Goal: Information Seeking & Learning: Learn about a topic

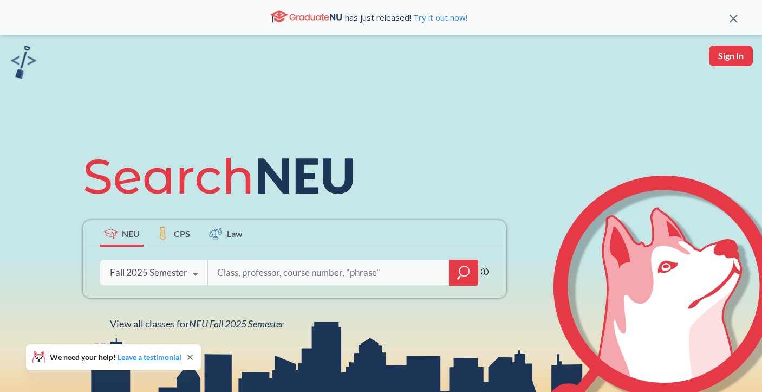
click at [285, 273] on input "search" at bounding box center [328, 272] width 225 height 23
type input "ethics"
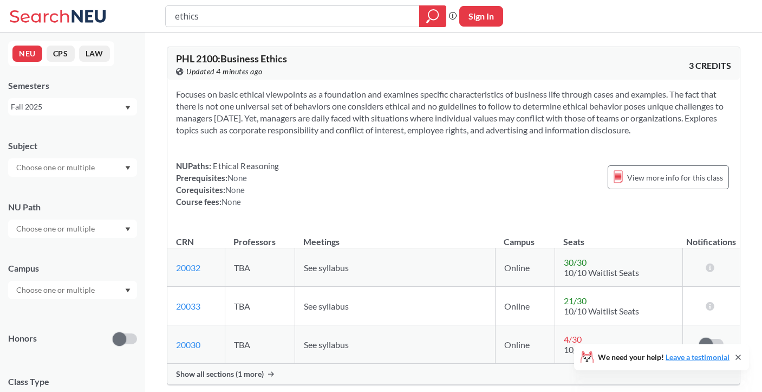
click at [185, 17] on input "ethics" at bounding box center [293, 16] width 238 height 18
type input "genome editing"
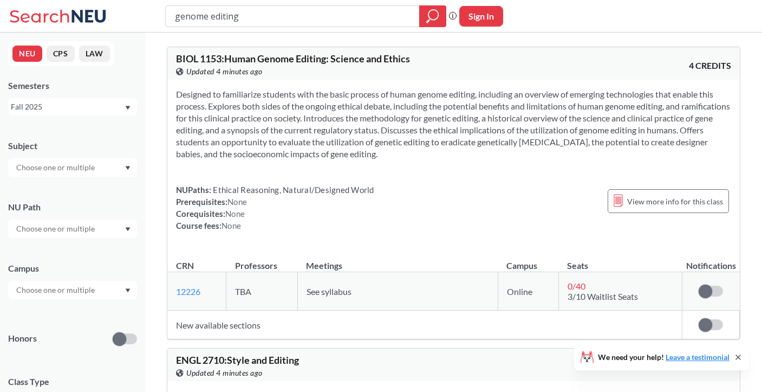
click at [74, 167] on input "text" at bounding box center [56, 167] width 91 height 13
click at [92, 131] on div "Subject" at bounding box center [72, 153] width 129 height 48
click at [62, 291] on input "text" at bounding box center [56, 289] width 91 height 13
drag, startPoint x: 52, startPoint y: 319, endPoint x: 45, endPoint y: 350, distance: 32.2
click at [45, 350] on div "[GEOGRAPHIC_DATA] ( 2084 ) Online ( 689 ) No campus, no room needed ( 331 ) [GE…" at bounding box center [72, 348] width 129 height 98
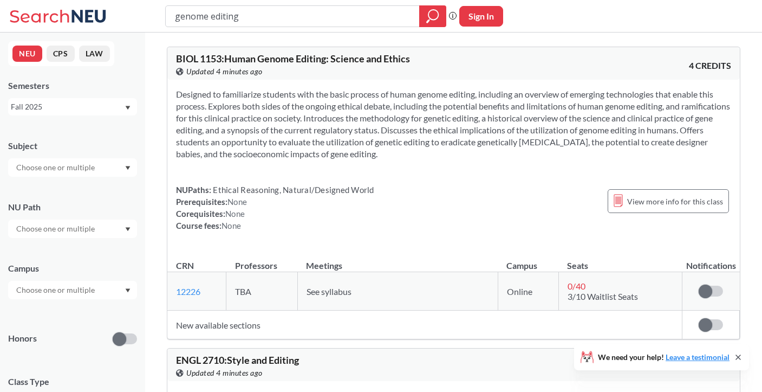
click at [75, 294] on input "text" at bounding box center [56, 289] width 91 height 13
click at [57, 345] on div "Online ( 689 )" at bounding box center [75, 344] width 122 height 12
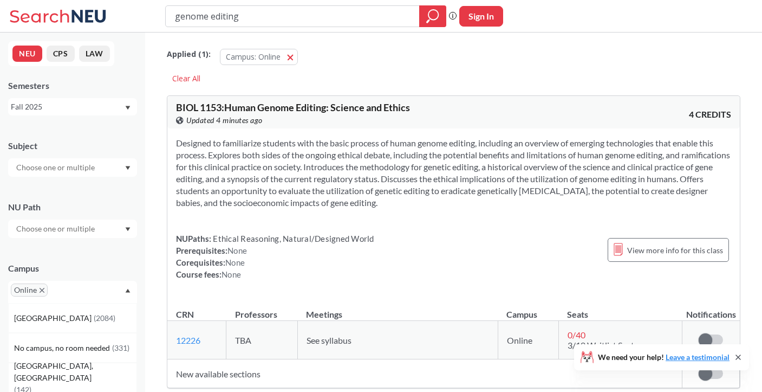
click at [218, 12] on input "genome editing" at bounding box center [293, 16] width 238 height 18
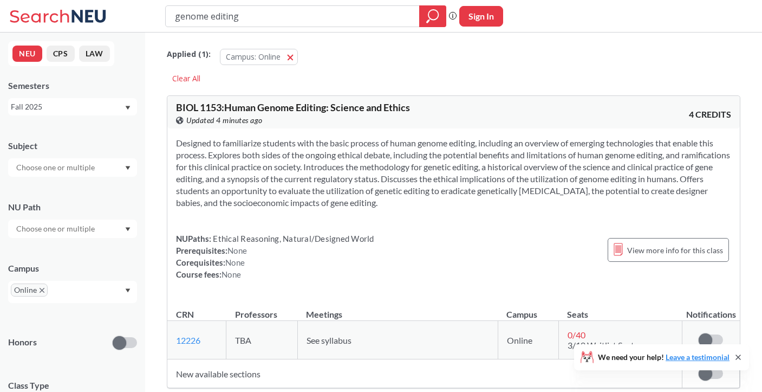
click at [218, 12] on input "genome editing" at bounding box center [293, 16] width 238 height 18
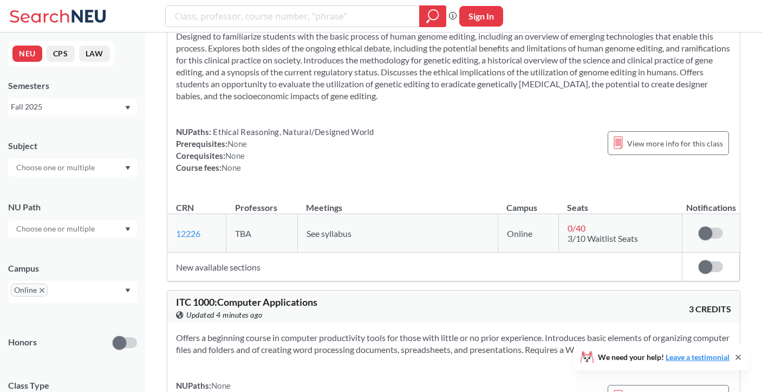
click at [43, 289] on icon "X to remove pill" at bounding box center [42, 290] width 5 height 5
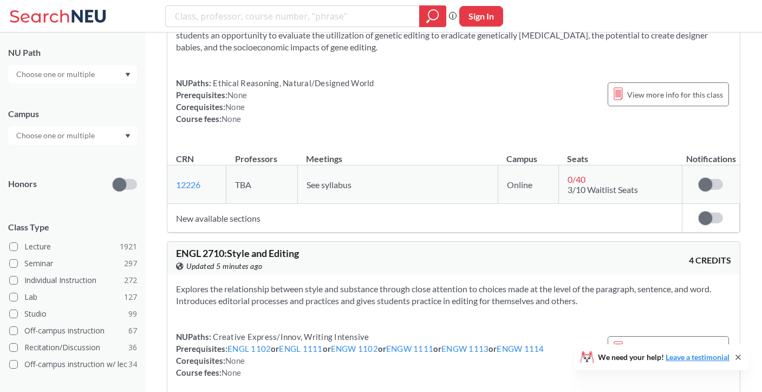
scroll to position [173, 0]
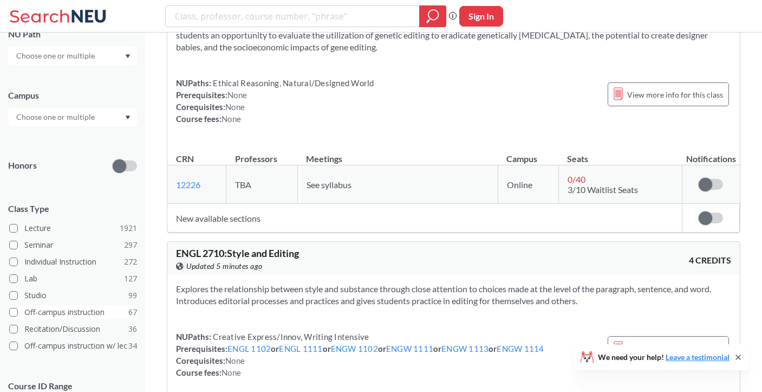
click at [12, 311] on span at bounding box center [13, 312] width 9 height 9
click at [24, 311] on input "Off-campus instruction 67" at bounding box center [28, 310] width 9 height 9
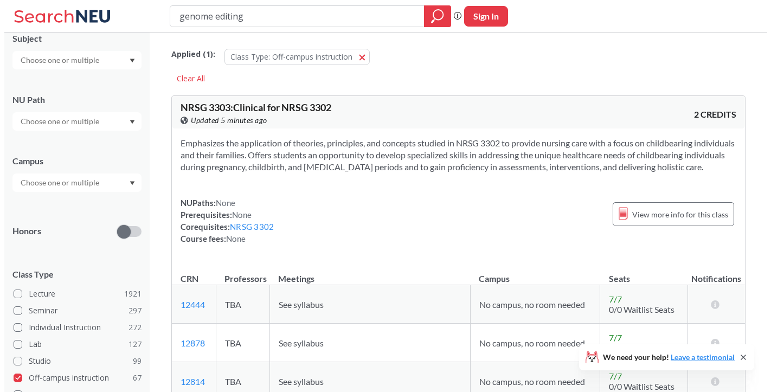
scroll to position [173, 0]
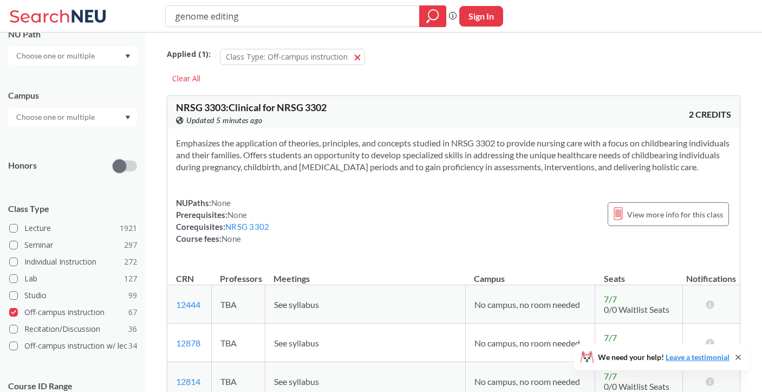
click at [12, 311] on span at bounding box center [13, 312] width 9 height 9
click at [24, 311] on input "Off-campus instruction 67" at bounding box center [28, 310] width 9 height 9
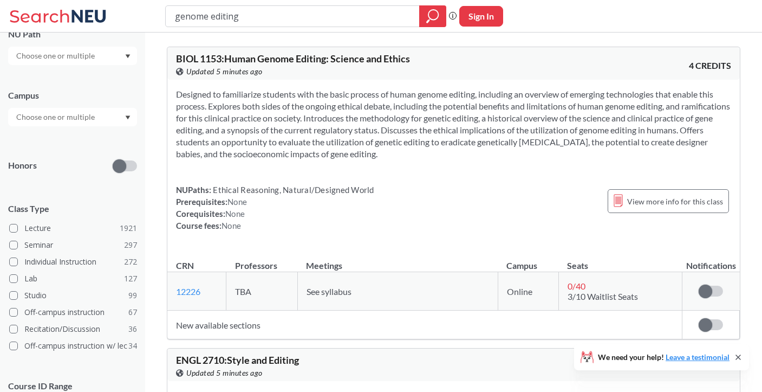
click at [55, 117] on input "text" at bounding box center [56, 117] width 91 height 13
click at [82, 175] on div "Online ( 689 )" at bounding box center [75, 171] width 122 height 12
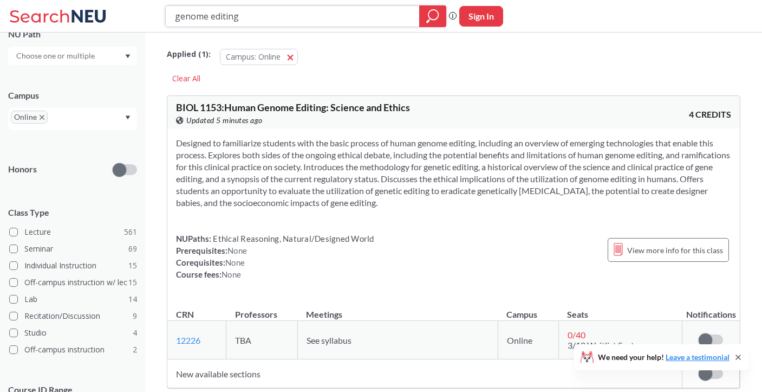
click at [262, 12] on input "genome editing" at bounding box center [293, 16] width 238 height 18
click at [436, 16] on icon "magnifying glass" at bounding box center [432, 16] width 13 height 15
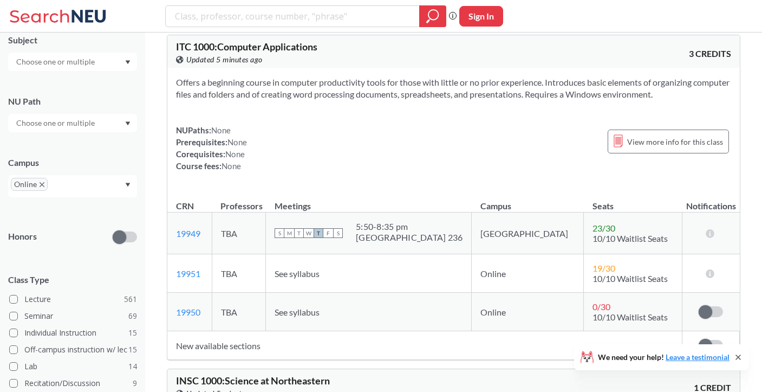
scroll to position [105, 0]
click at [46, 125] on input "text" at bounding box center [56, 123] width 91 height 13
click at [47, 182] on span "Ethical Reasoning" at bounding box center [45, 183] width 62 height 12
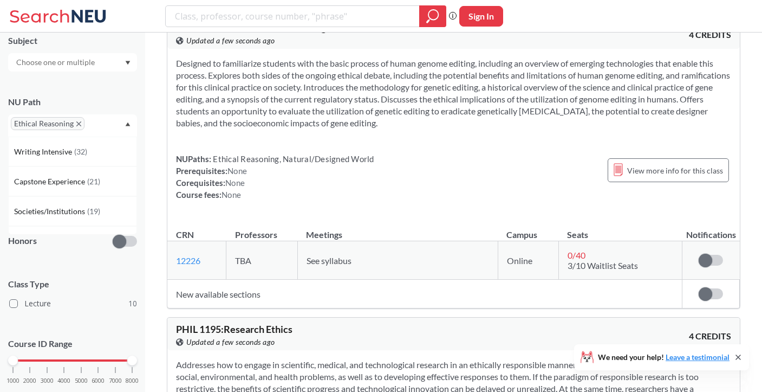
scroll to position [346, 0]
click at [652, 171] on span "View more info for this class" at bounding box center [676, 170] width 96 height 14
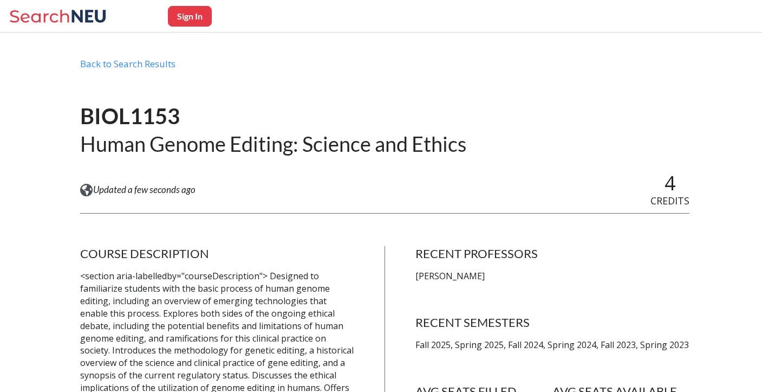
scroll to position [22, 0]
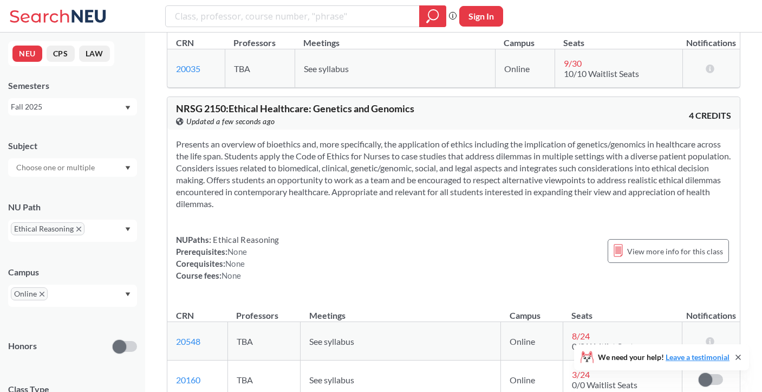
scroll to position [1846, 0]
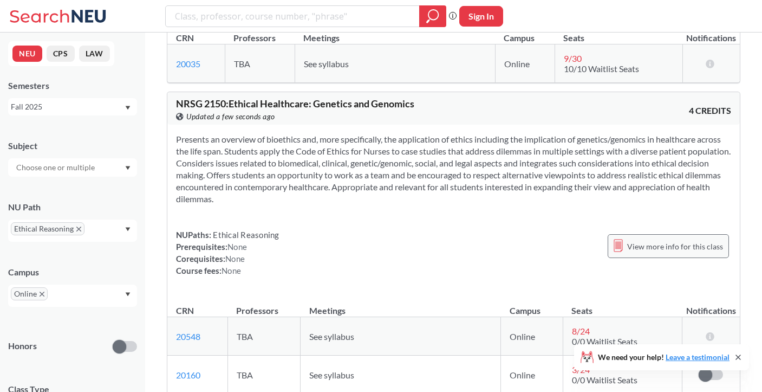
click at [672, 246] on span "View more info for this class" at bounding box center [676, 247] width 96 height 14
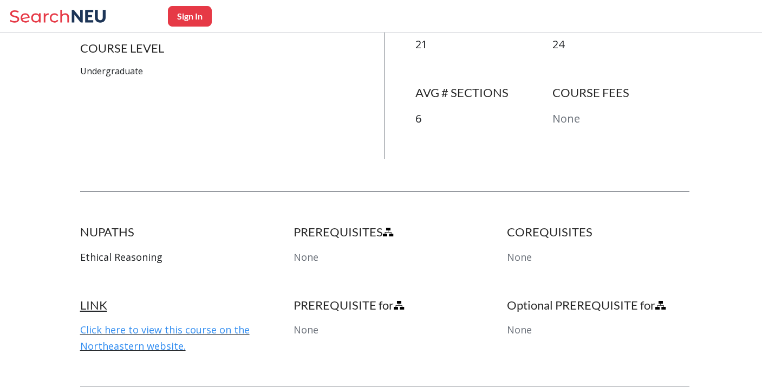
scroll to position [448, 0]
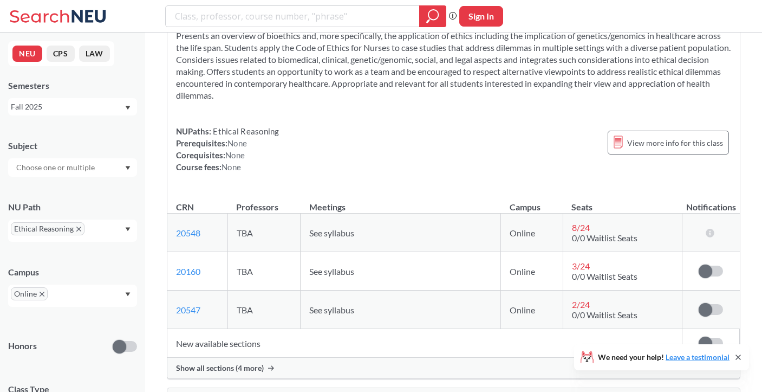
scroll to position [1951, 0]
click at [668, 141] on span "View more info for this class" at bounding box center [676, 142] width 96 height 14
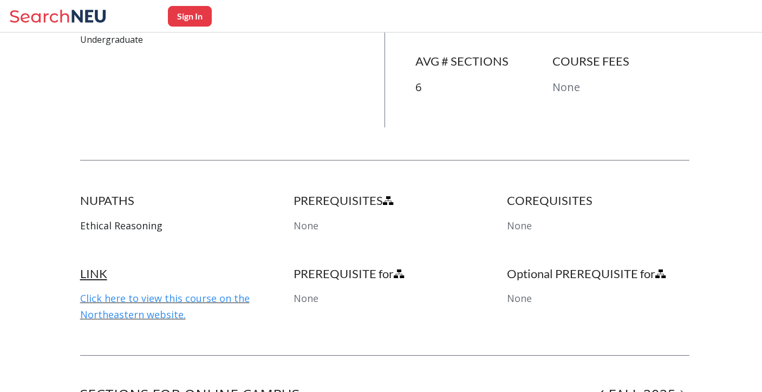
scroll to position [494, 0]
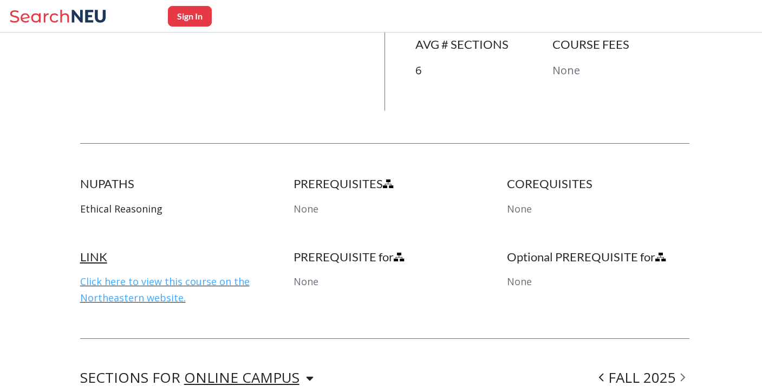
click at [163, 275] on link "Click here to view this course on the Northeastern website." at bounding box center [165, 289] width 170 height 29
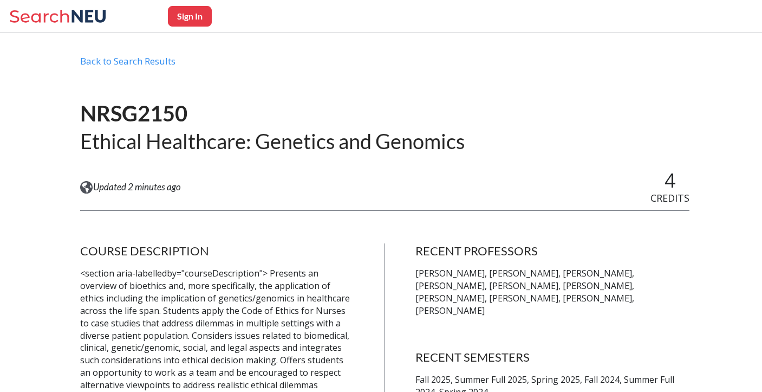
scroll to position [20, 0]
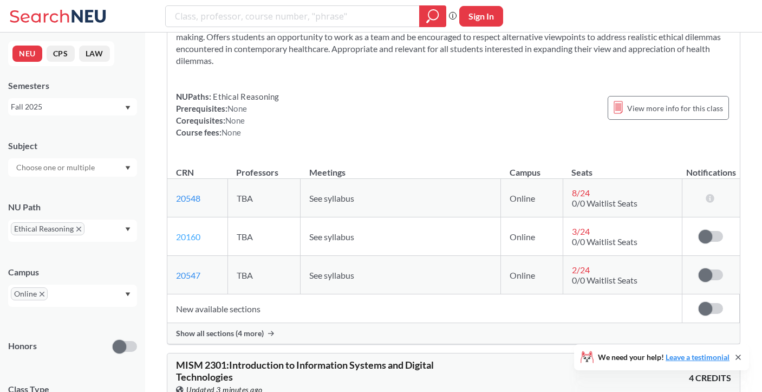
scroll to position [1993, 0]
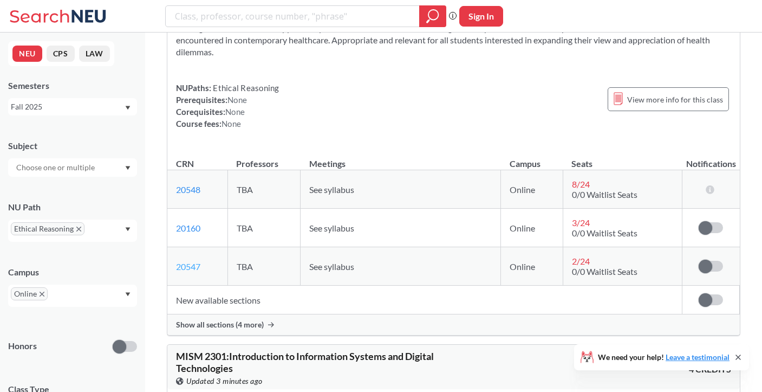
click at [185, 264] on link "20547" at bounding box center [188, 266] width 24 height 10
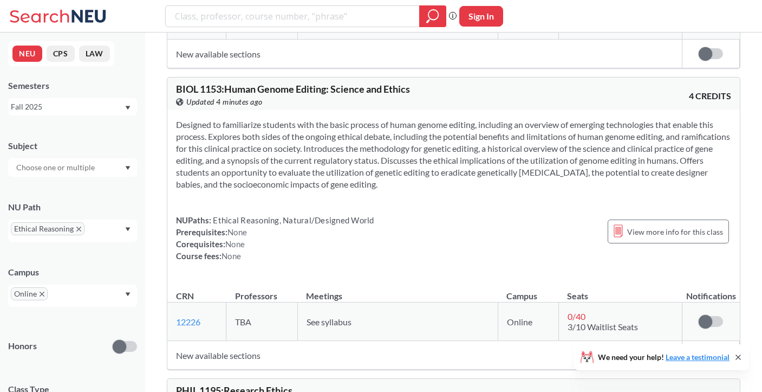
scroll to position [288, 0]
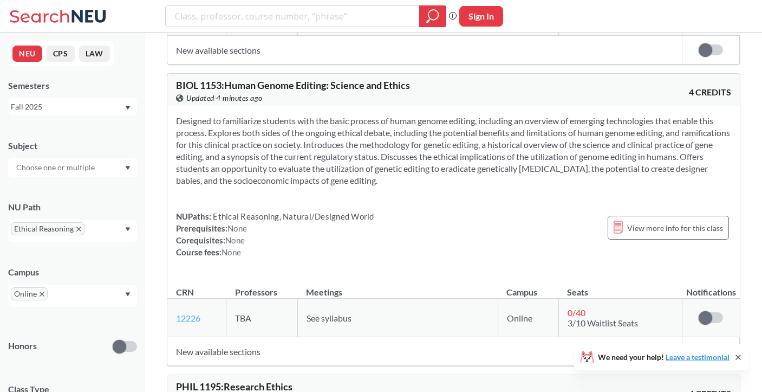
click at [192, 318] on link "12226" at bounding box center [188, 318] width 24 height 10
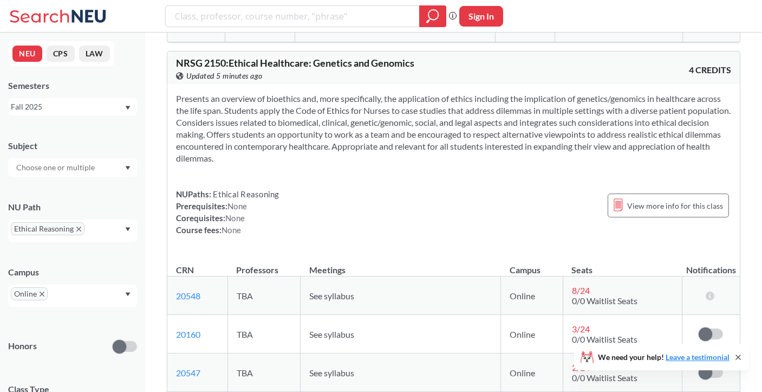
scroll to position [1891, 0]
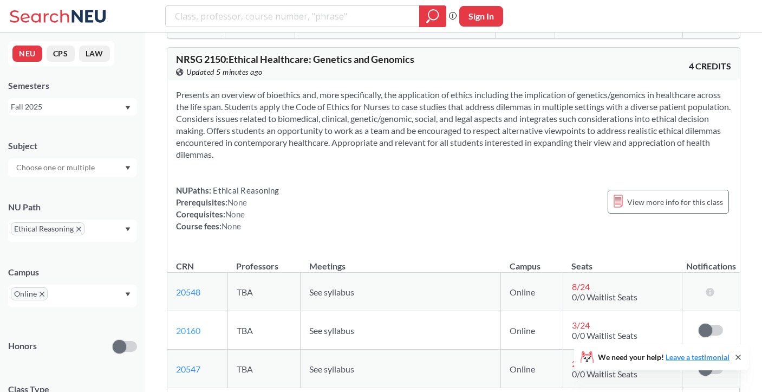
click at [189, 331] on link "20160" at bounding box center [188, 330] width 24 height 10
click at [192, 371] on link "20547" at bounding box center [188, 369] width 24 height 10
